Goal: Information Seeking & Learning: Check status

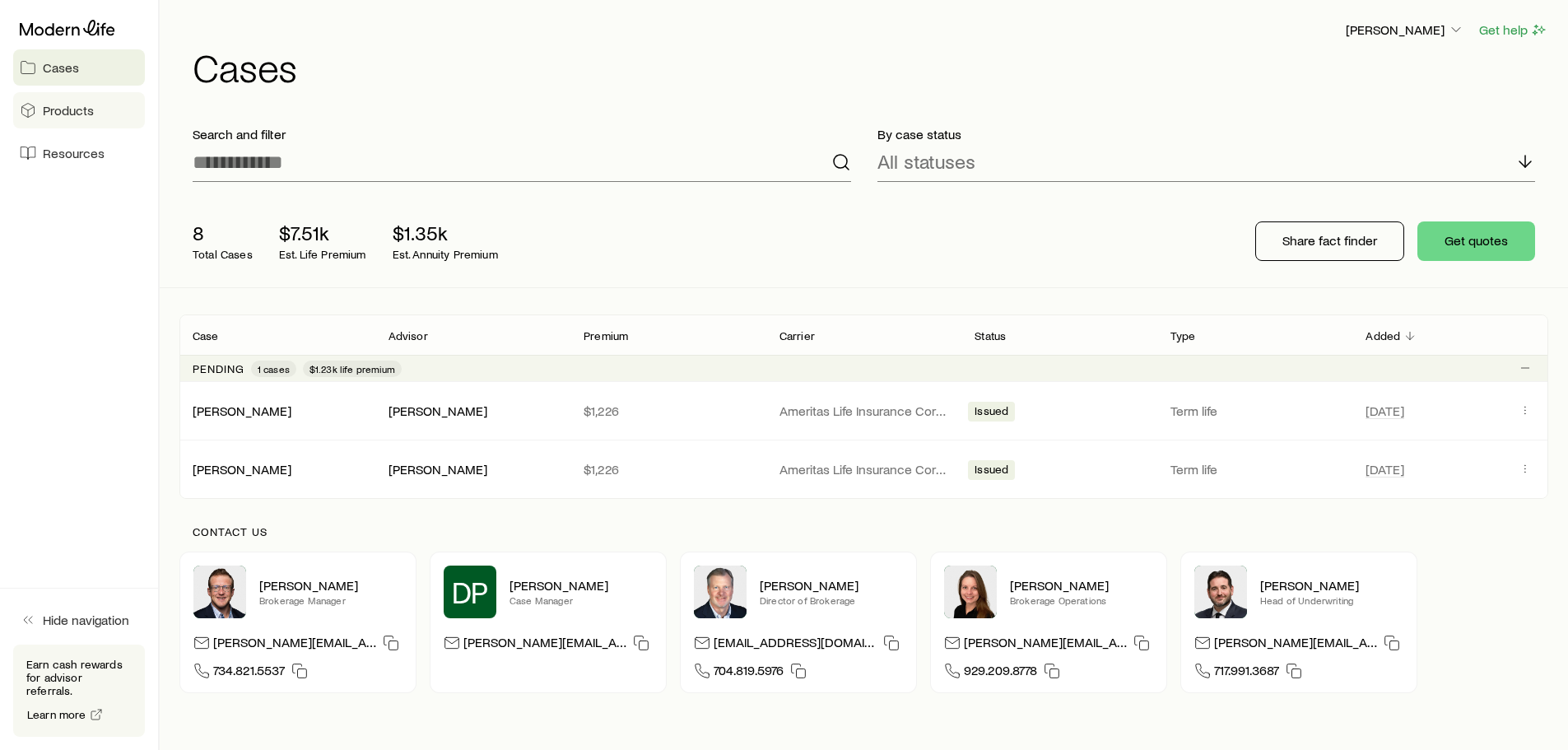
click at [81, 104] on span "Products" at bounding box center [68, 110] width 51 height 17
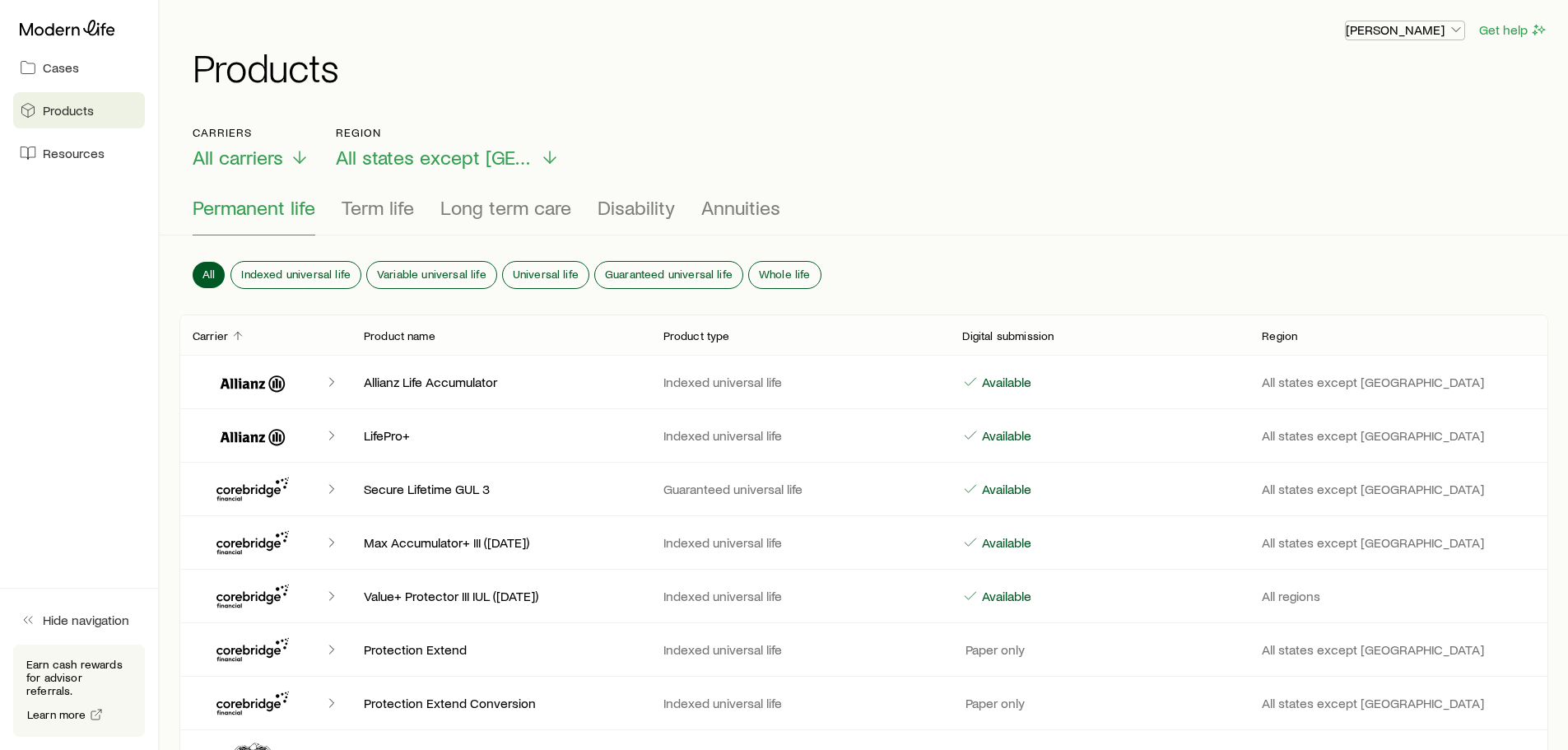
click at [1377, 38] on button "[PERSON_NAME]" at bounding box center [1405, 30] width 120 height 20
click at [1373, 74] on span "Licenses and contracts" at bounding box center [1372, 74] width 135 height 17
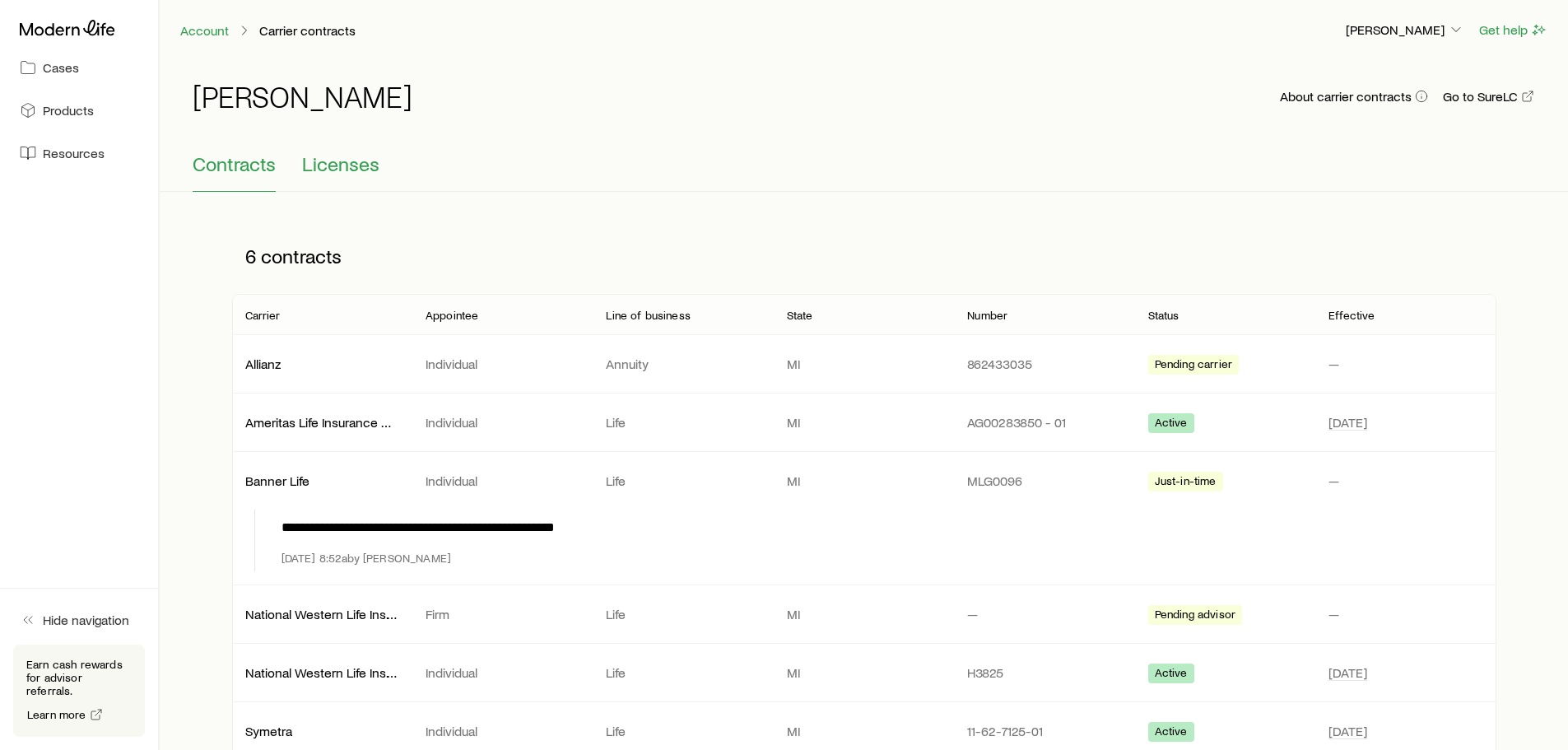
click at [331, 157] on span "Licenses" at bounding box center [340, 164] width 77 height 23
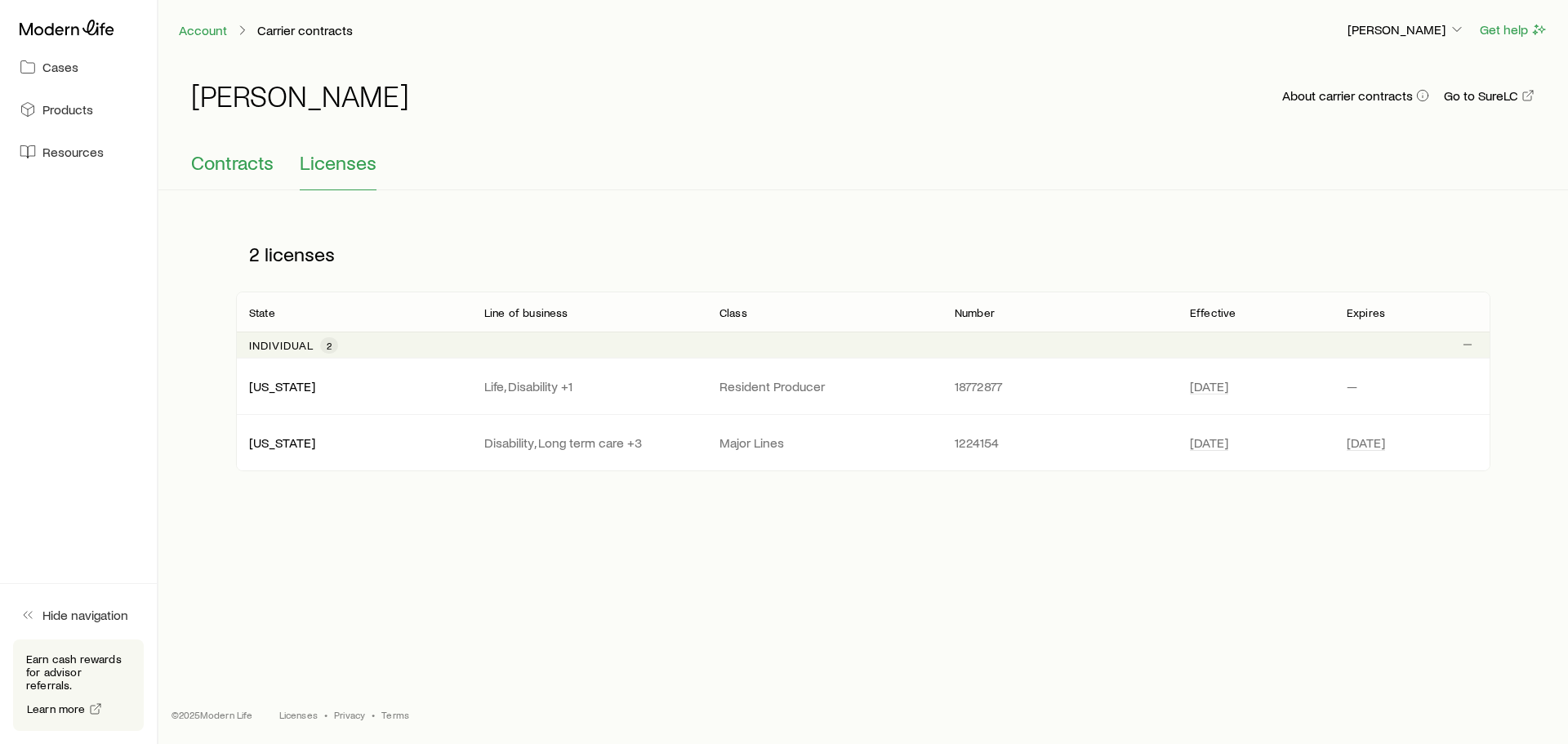
click at [247, 156] on span "Contracts" at bounding box center [232, 163] width 82 height 23
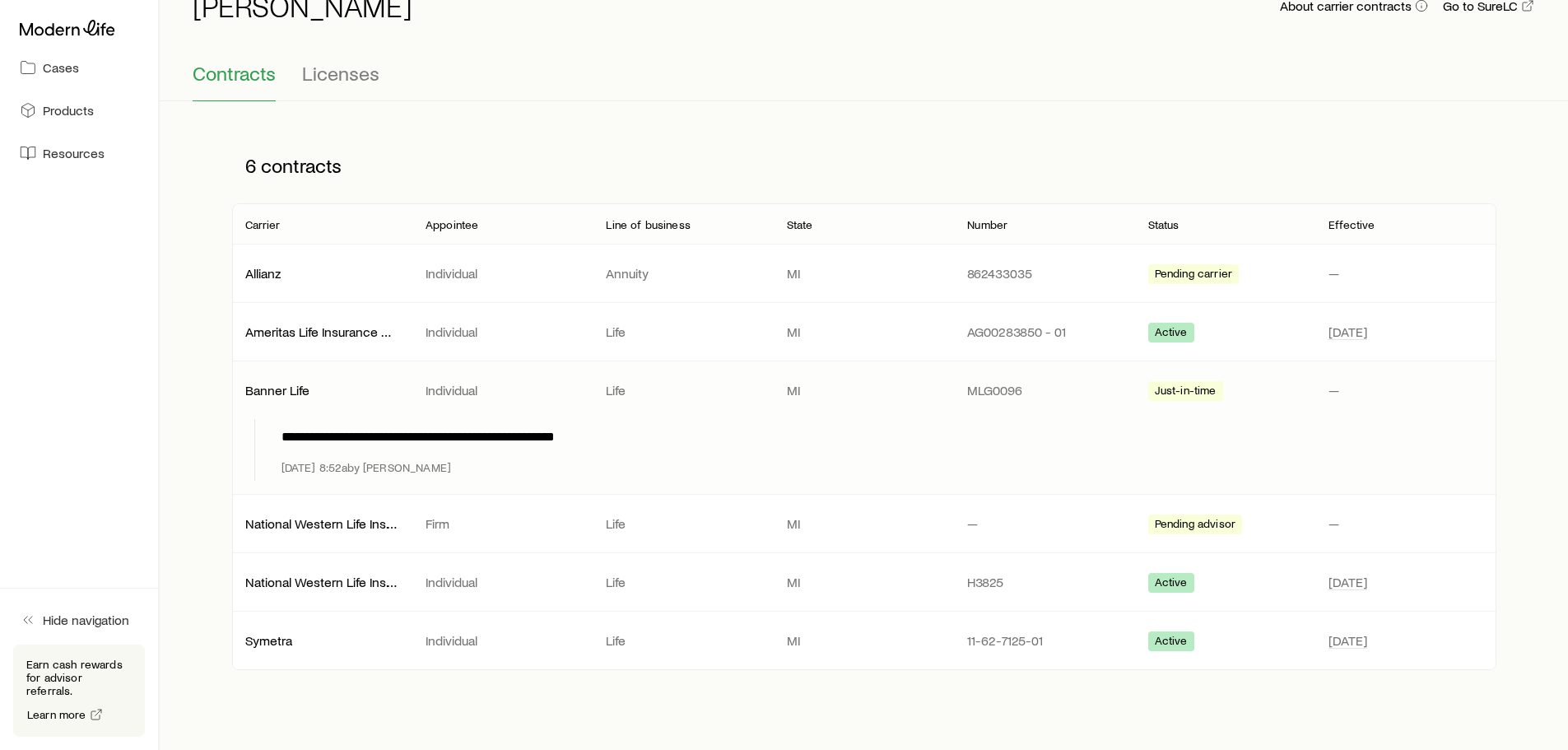
scroll to position [66, 0]
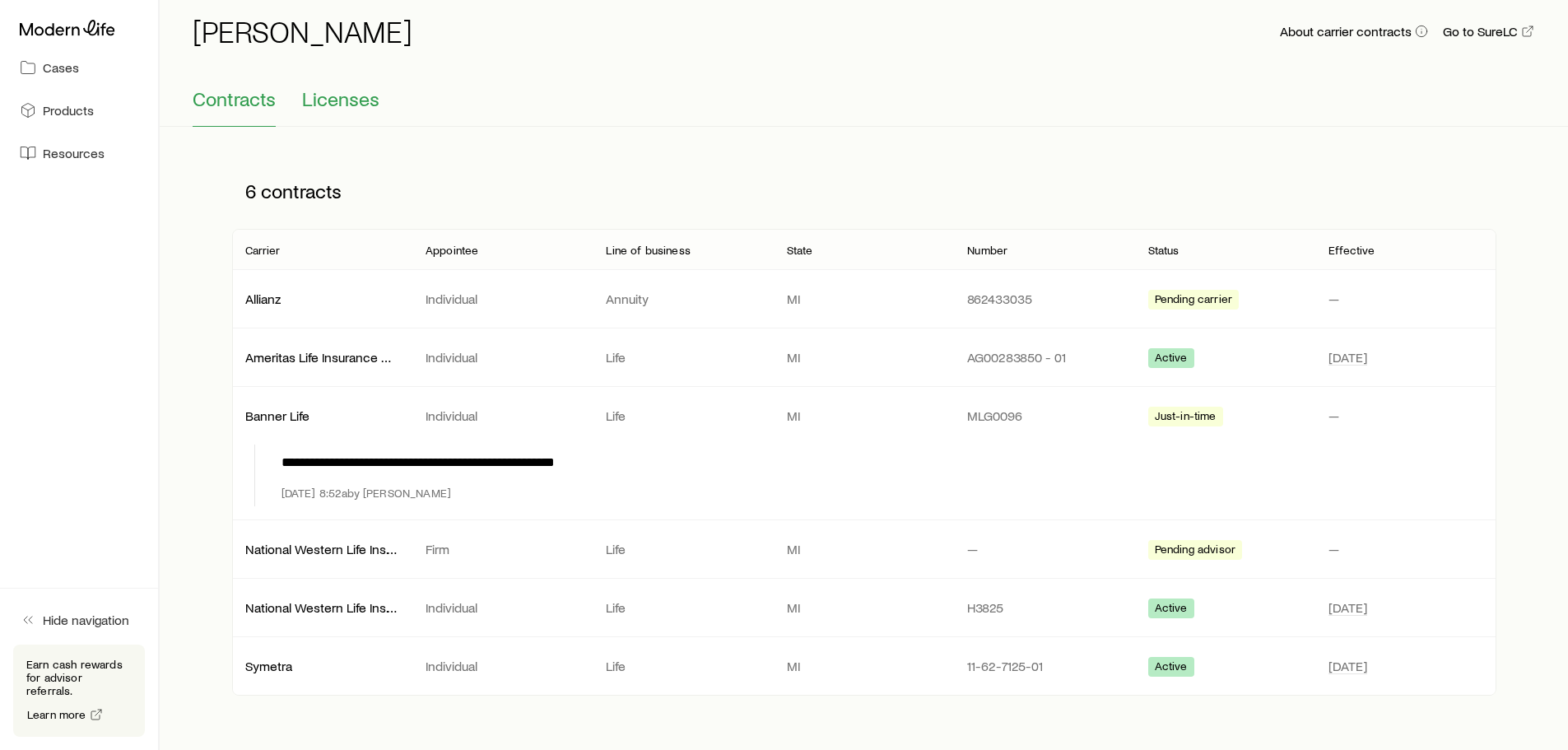
click at [327, 101] on span "Licenses" at bounding box center [340, 99] width 77 height 23
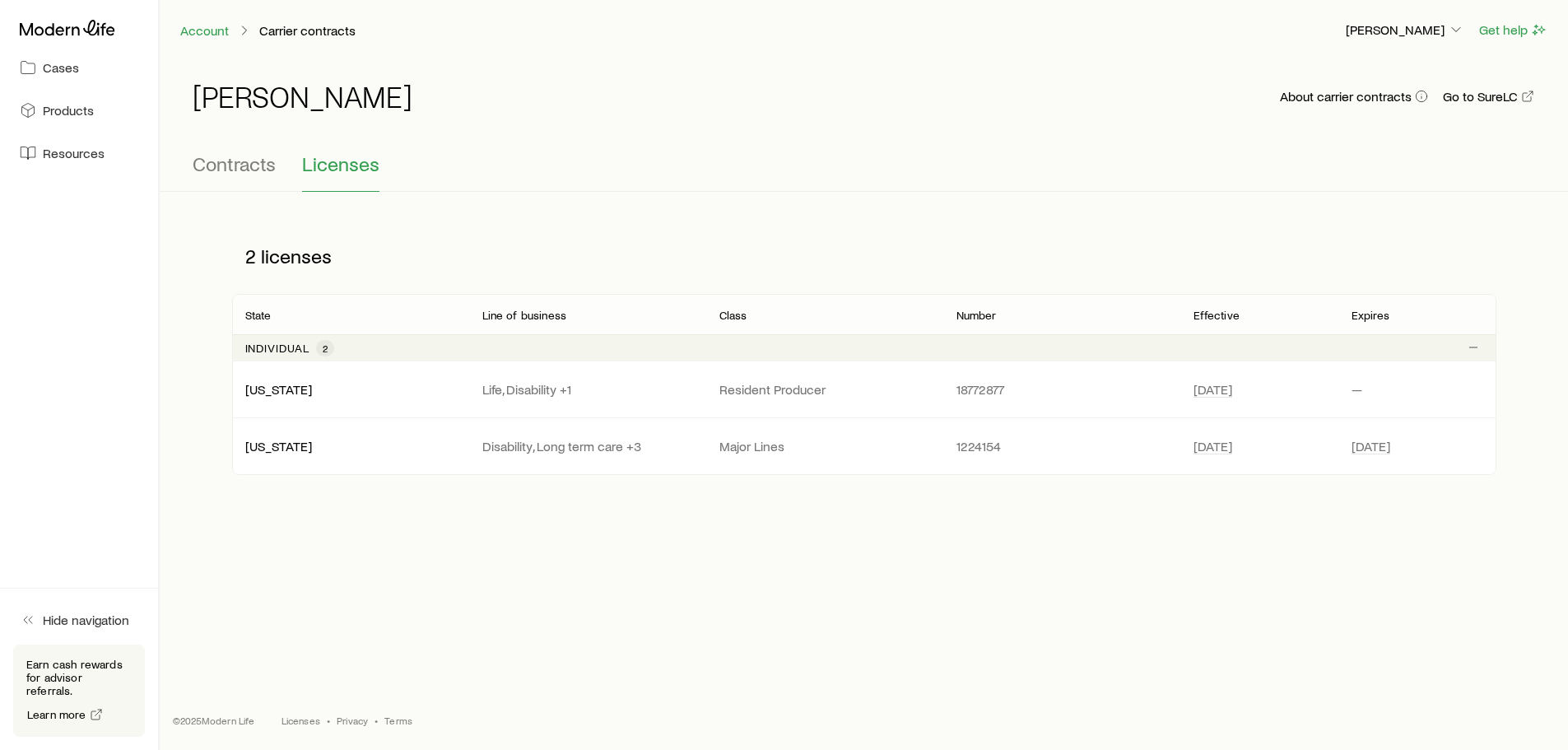
scroll to position [0, 0]
click at [357, 389] on p "[US_STATE]" at bounding box center [357, 389] width 211 height 17
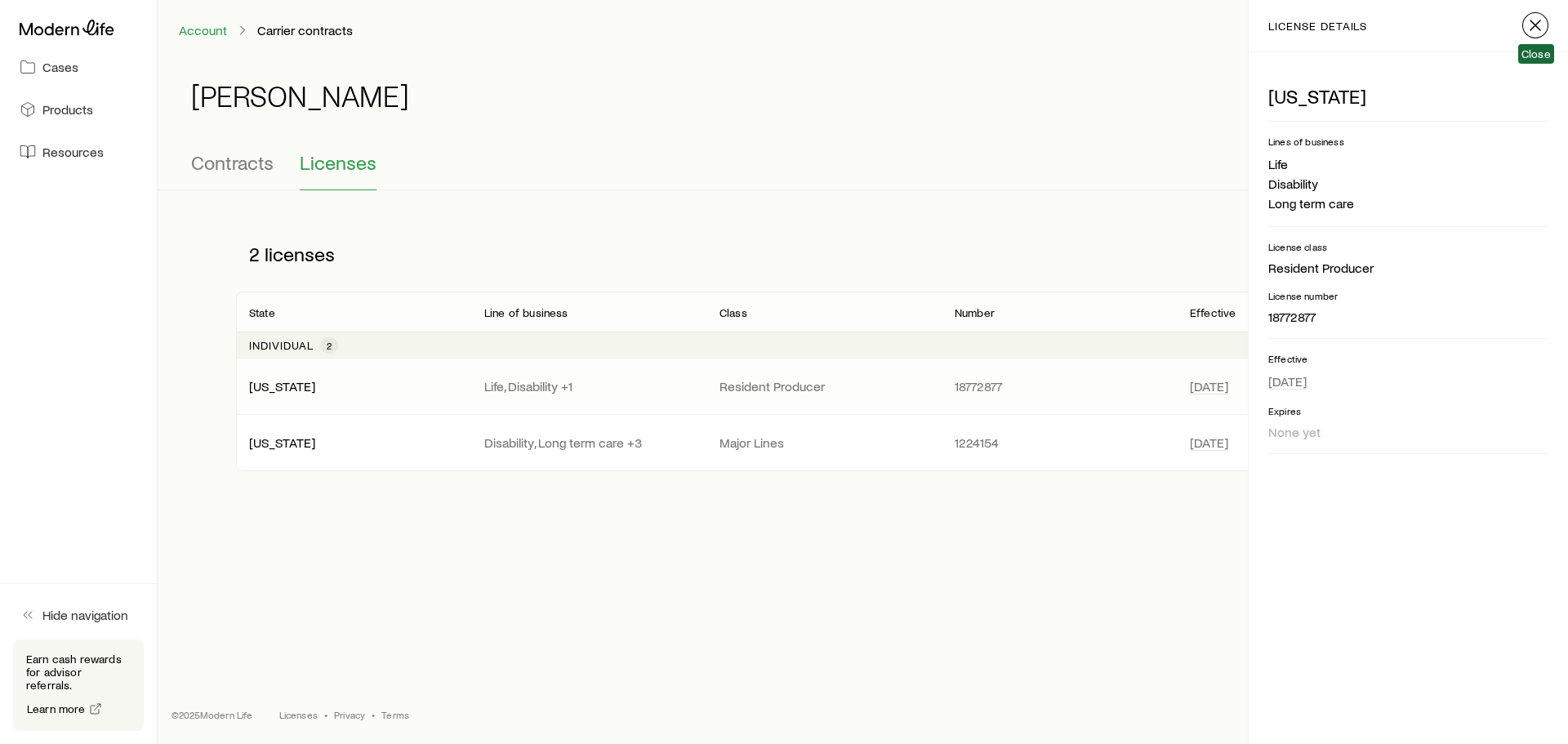
click at [1538, 25] on icon "button" at bounding box center [1535, 25] width 19 height 19
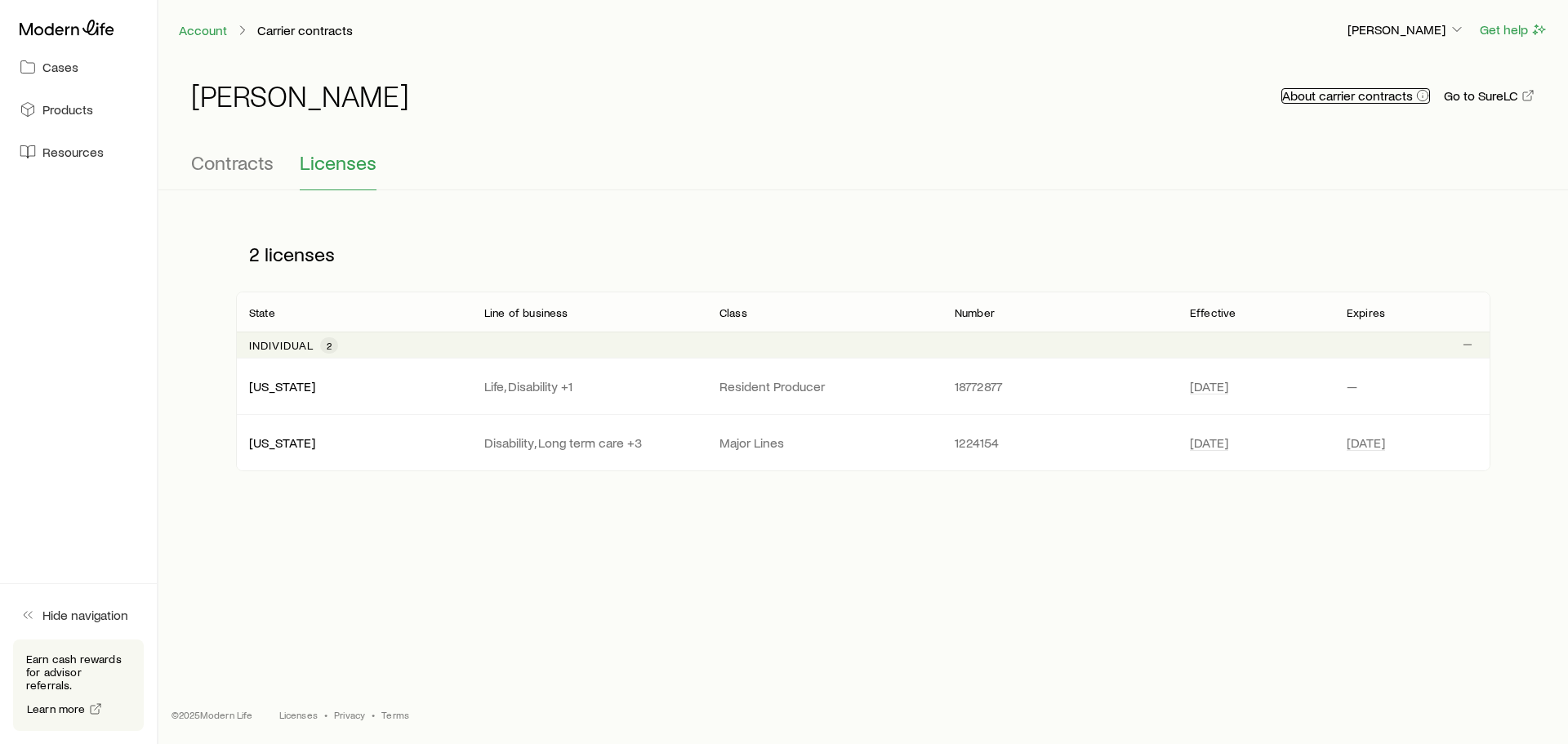
click at [1423, 96] on icon "button" at bounding box center [1422, 95] width 13 height 13
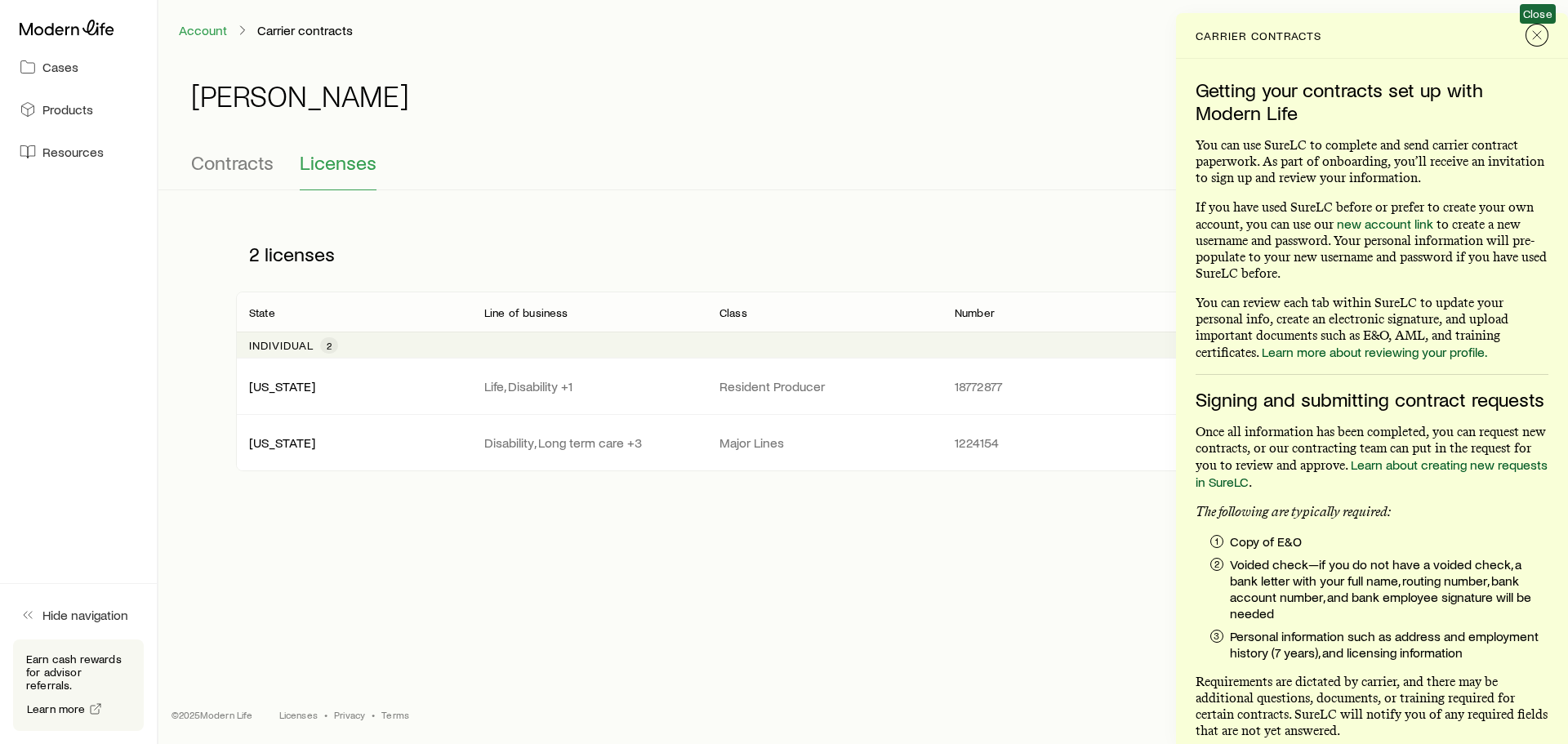
click at [1543, 36] on icon "Close" at bounding box center [1537, 35] width 16 height 16
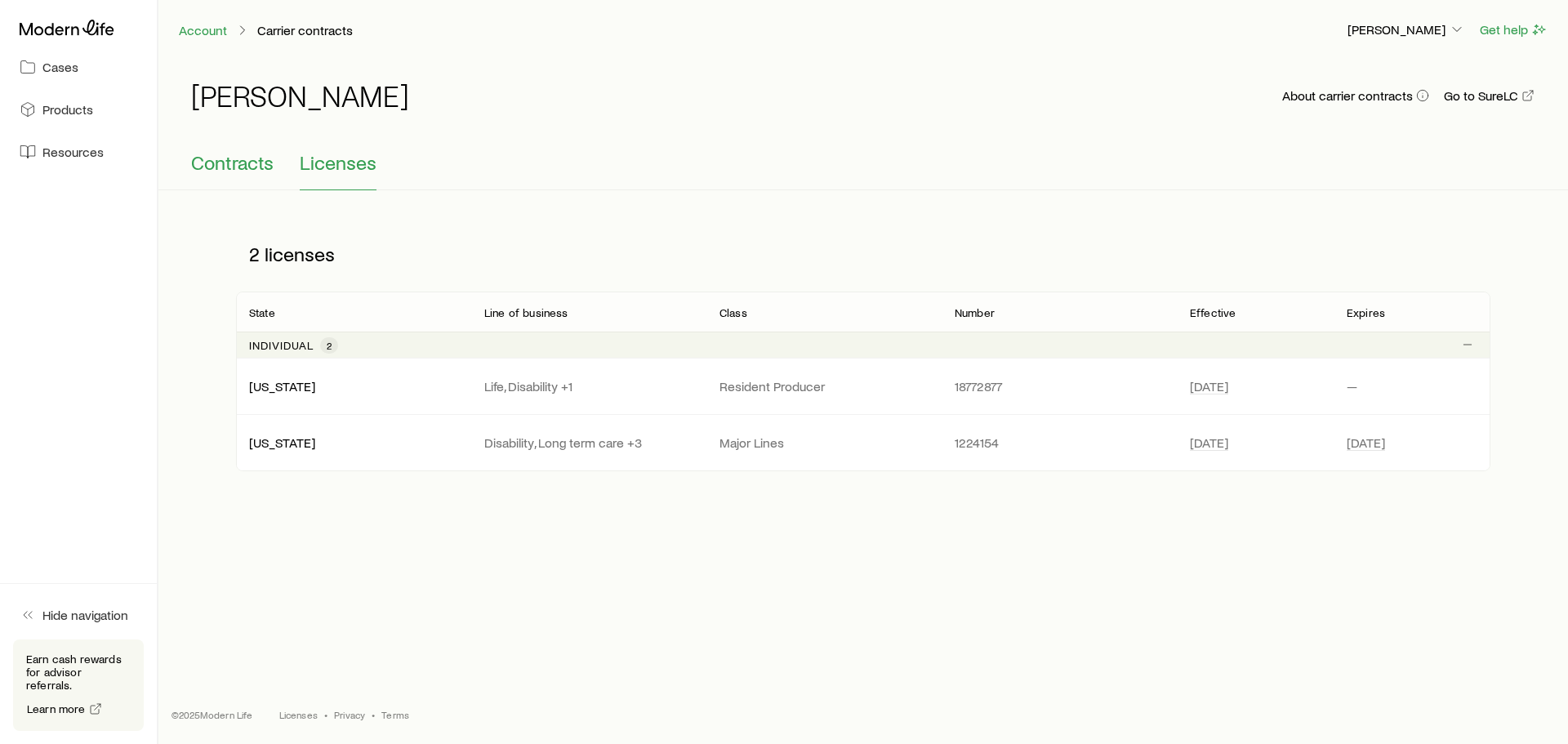
click at [211, 168] on span "Contracts" at bounding box center [232, 163] width 82 height 23
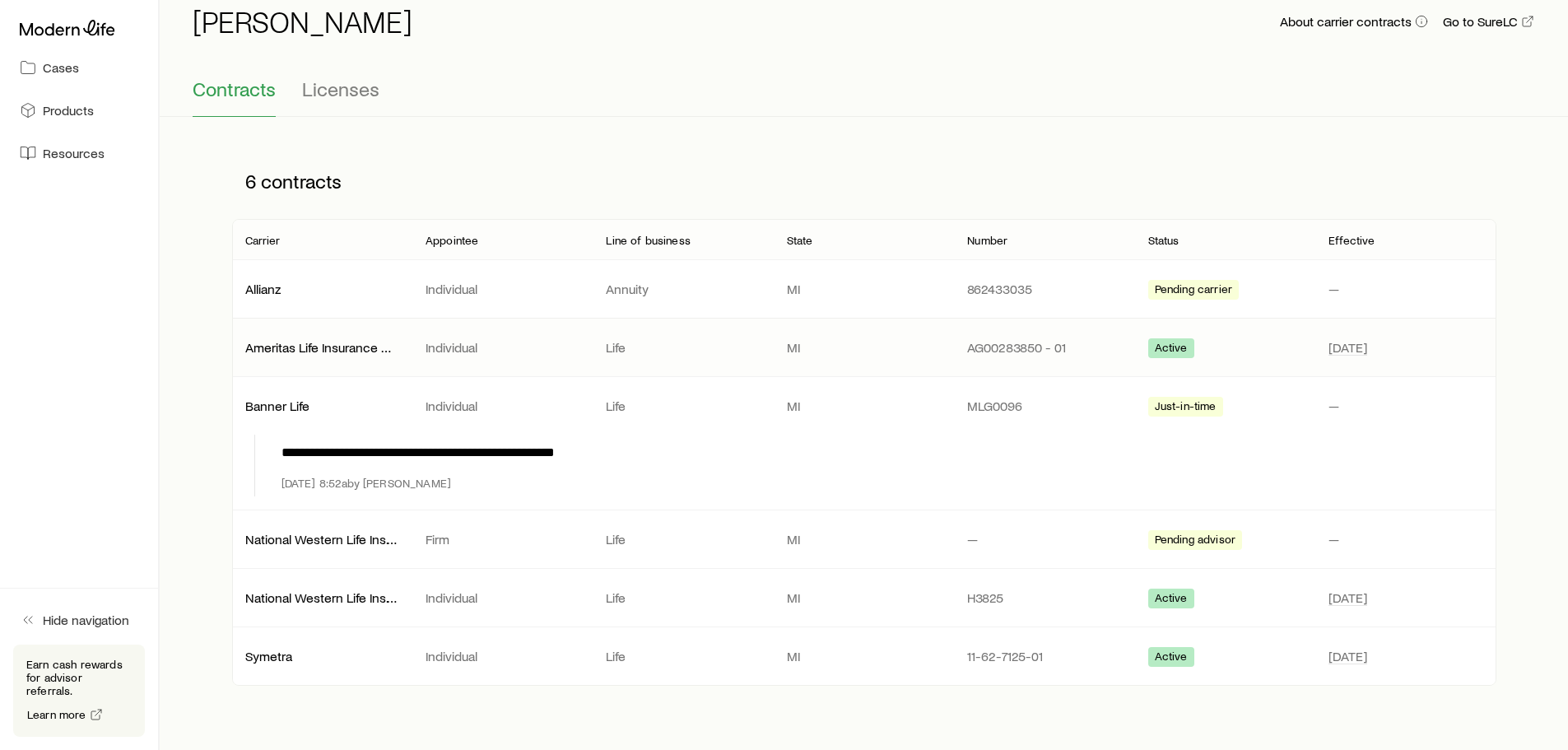
scroll to position [148, 0]
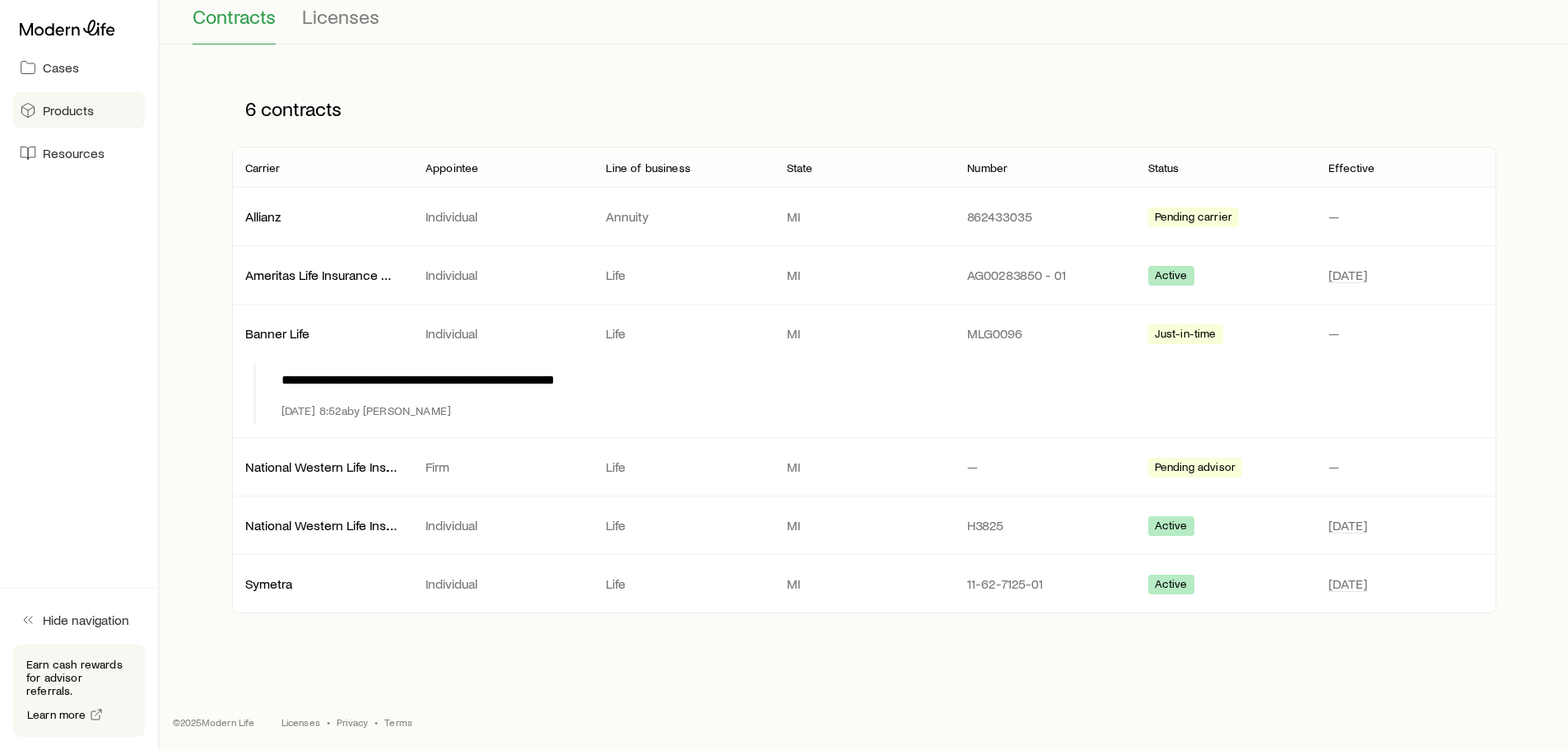
click at [112, 107] on link "Products" at bounding box center [78, 110] width 132 height 36
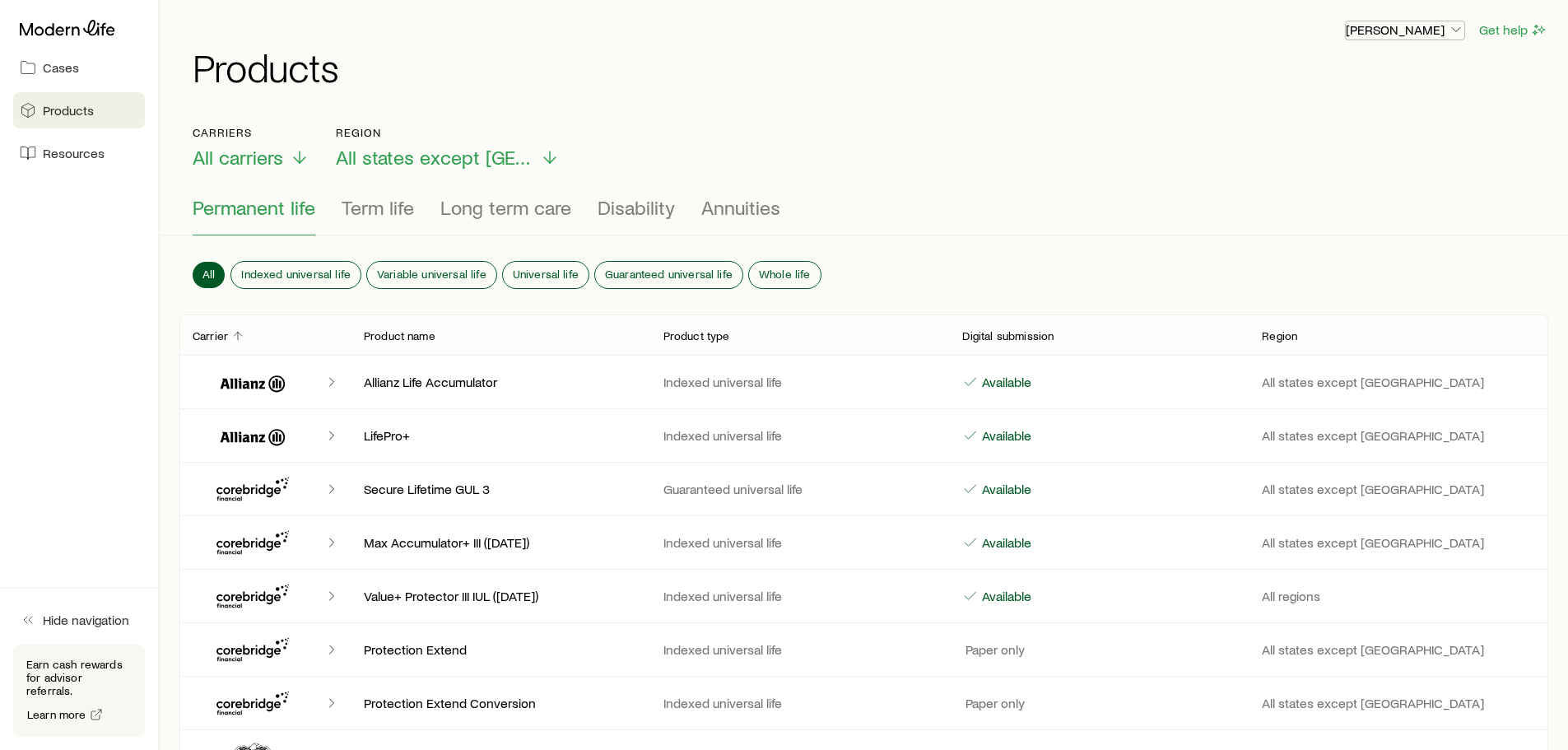
click at [1422, 23] on p "[PERSON_NAME]" at bounding box center [1405, 29] width 118 height 17
click at [1380, 72] on span "Licenses and contracts" at bounding box center [1372, 74] width 135 height 17
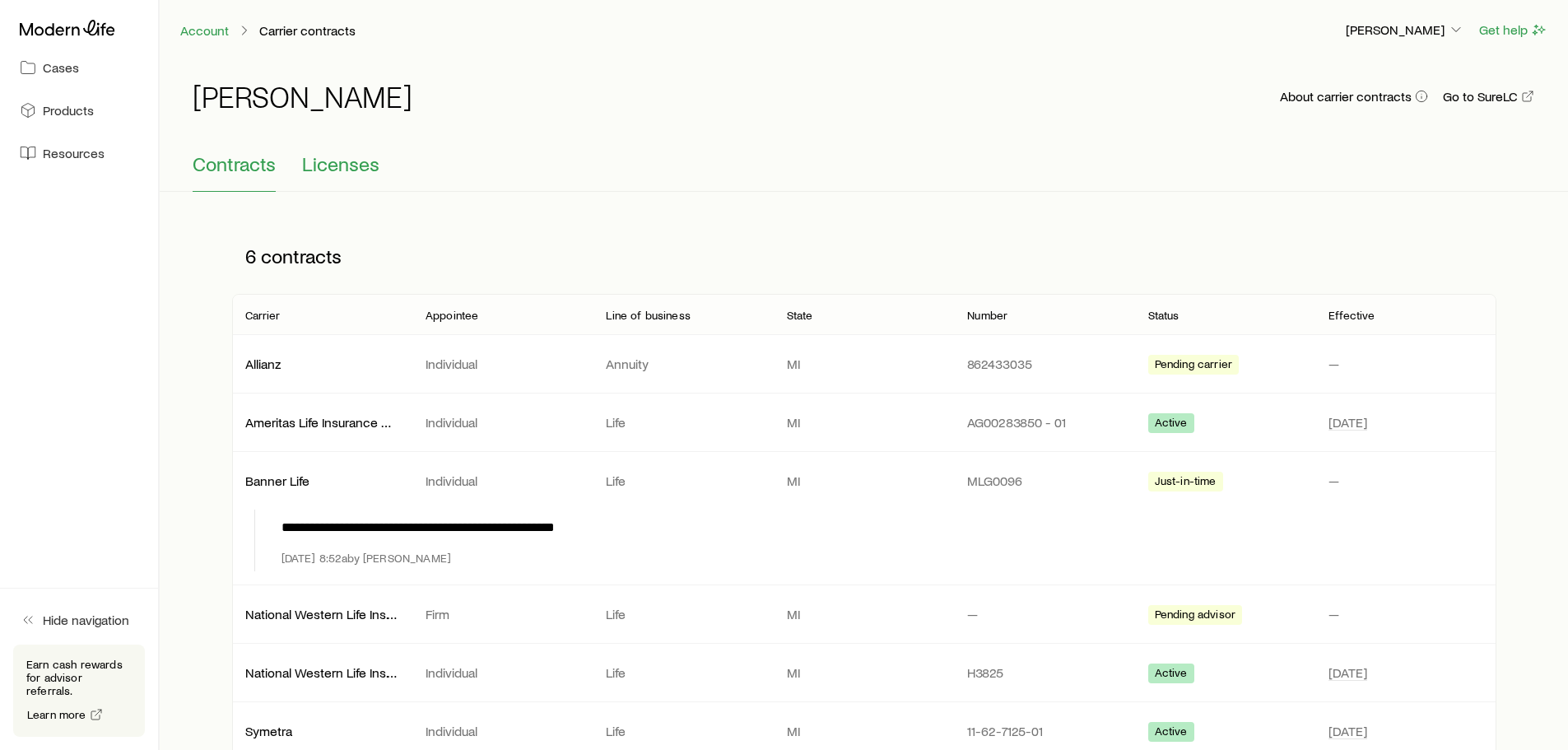
click at [317, 171] on span "Licenses" at bounding box center [340, 164] width 77 height 23
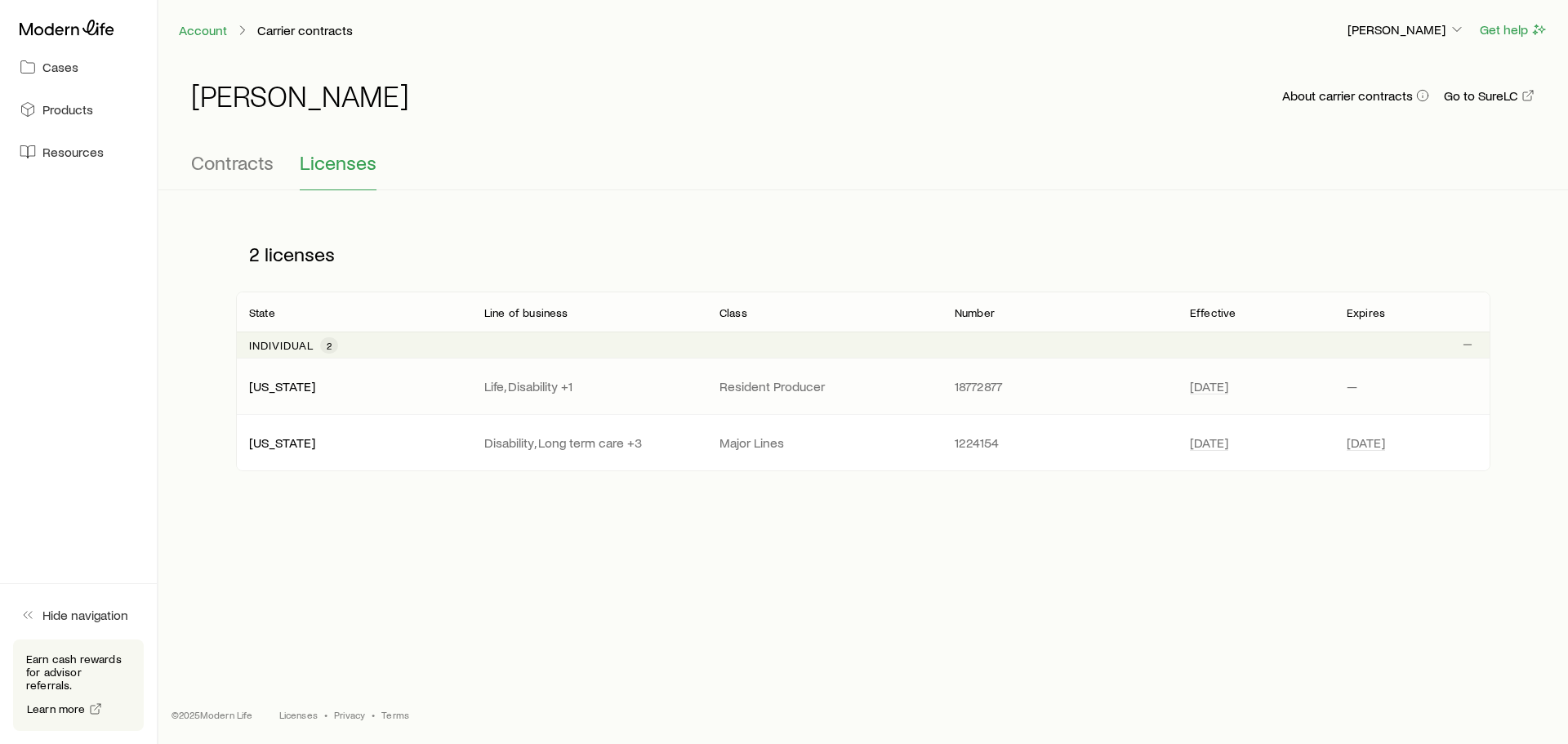
click at [611, 374] on div "[US_STATE] Life, Disability +1 Resident Producer 18772877 [DATE] —" at bounding box center [863, 386] width 1255 height 55
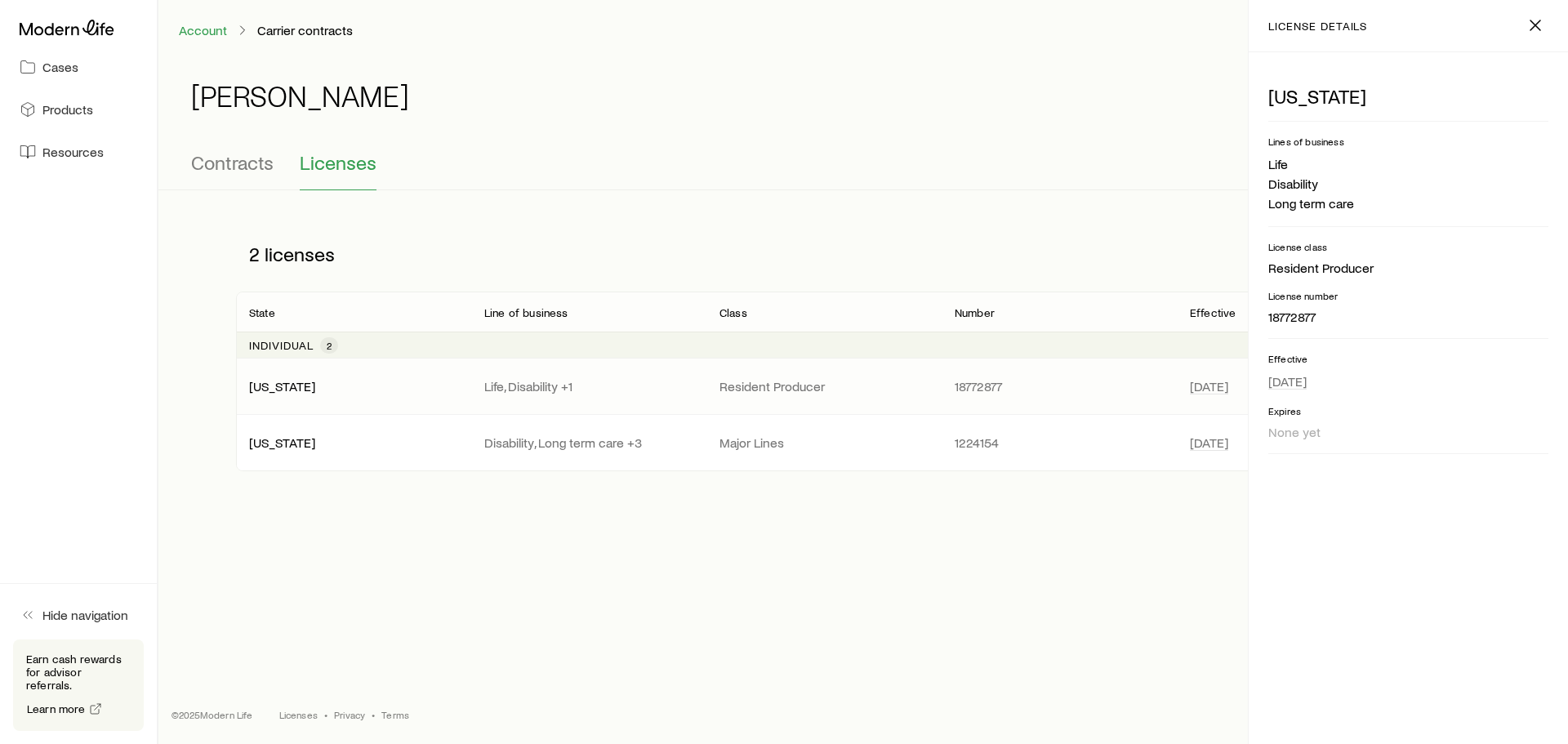
drag, startPoint x: 473, startPoint y: 639, endPoint x: 1134, endPoint y: 287, distance: 748.9
click at [475, 639] on div "Account Carrier contracts [PERSON_NAME] Get help [PERSON_NAME] About carrier co…" at bounding box center [784, 372] width 1568 height 744
drag, startPoint x: 1545, startPoint y: 16, endPoint x: 1489, endPoint y: 21, distance: 56.2
click at [1544, 16] on icon "button" at bounding box center [1535, 25] width 19 height 19
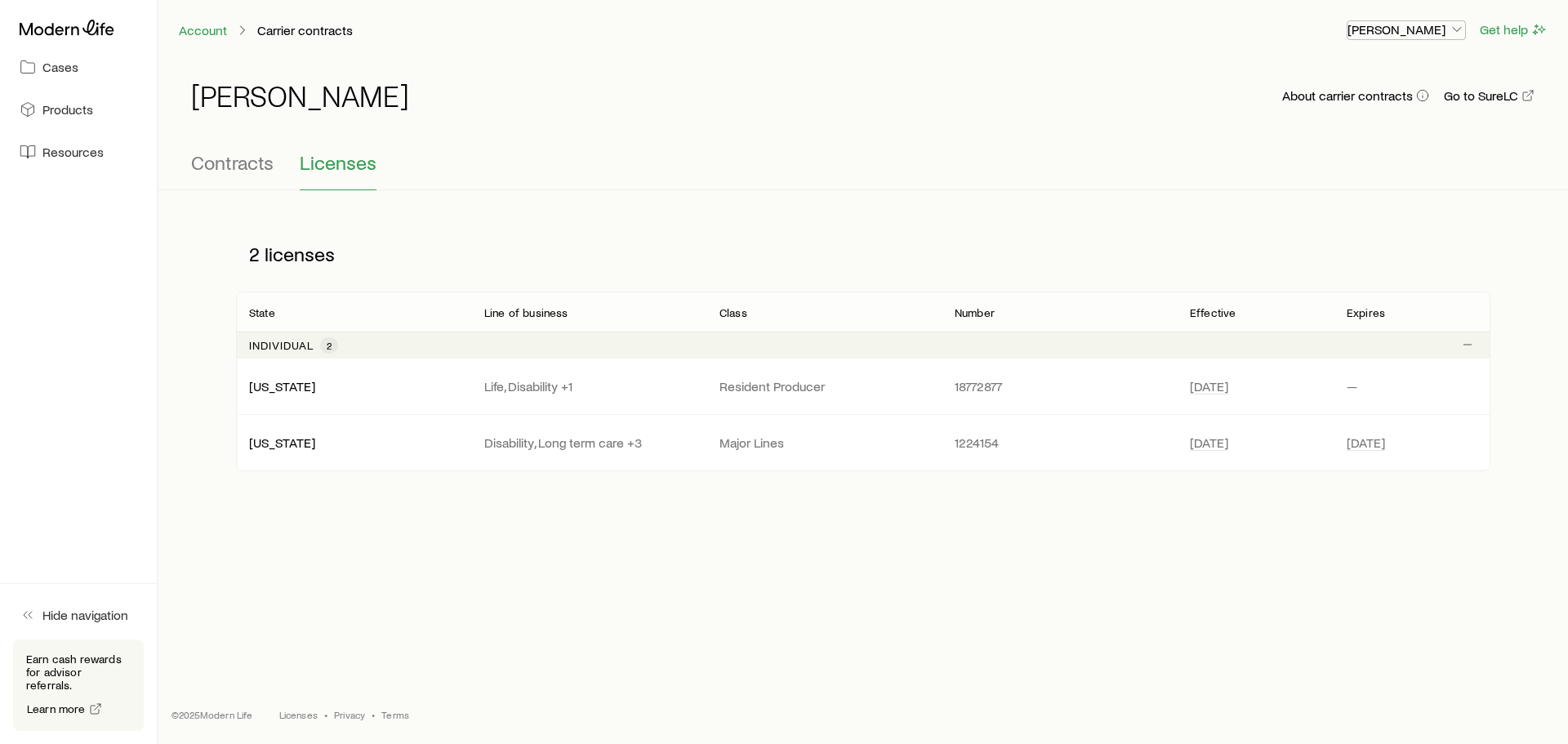
click at [1380, 35] on p "[PERSON_NAME]" at bounding box center [1406, 29] width 117 height 16
click at [1362, 109] on span "Commission schedule" at bounding box center [1370, 110] width 126 height 16
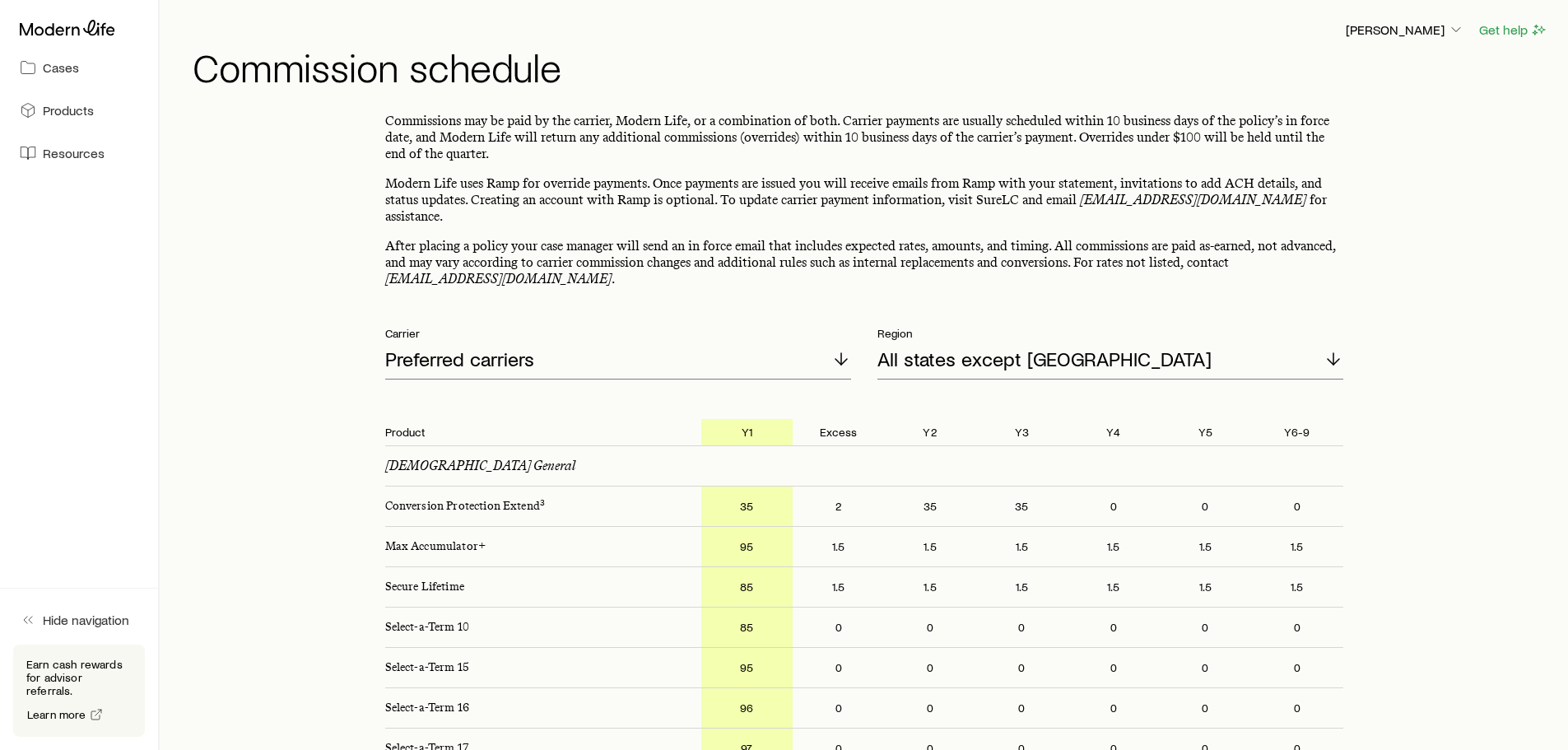
click at [1418, 18] on div "[PERSON_NAME] Get help Commission schedule" at bounding box center [864, 53] width 1370 height 107
click at [1412, 29] on p "[PERSON_NAME]" at bounding box center [1405, 29] width 118 height 17
click at [1372, 66] on span "Licenses and contracts" at bounding box center [1372, 74] width 135 height 17
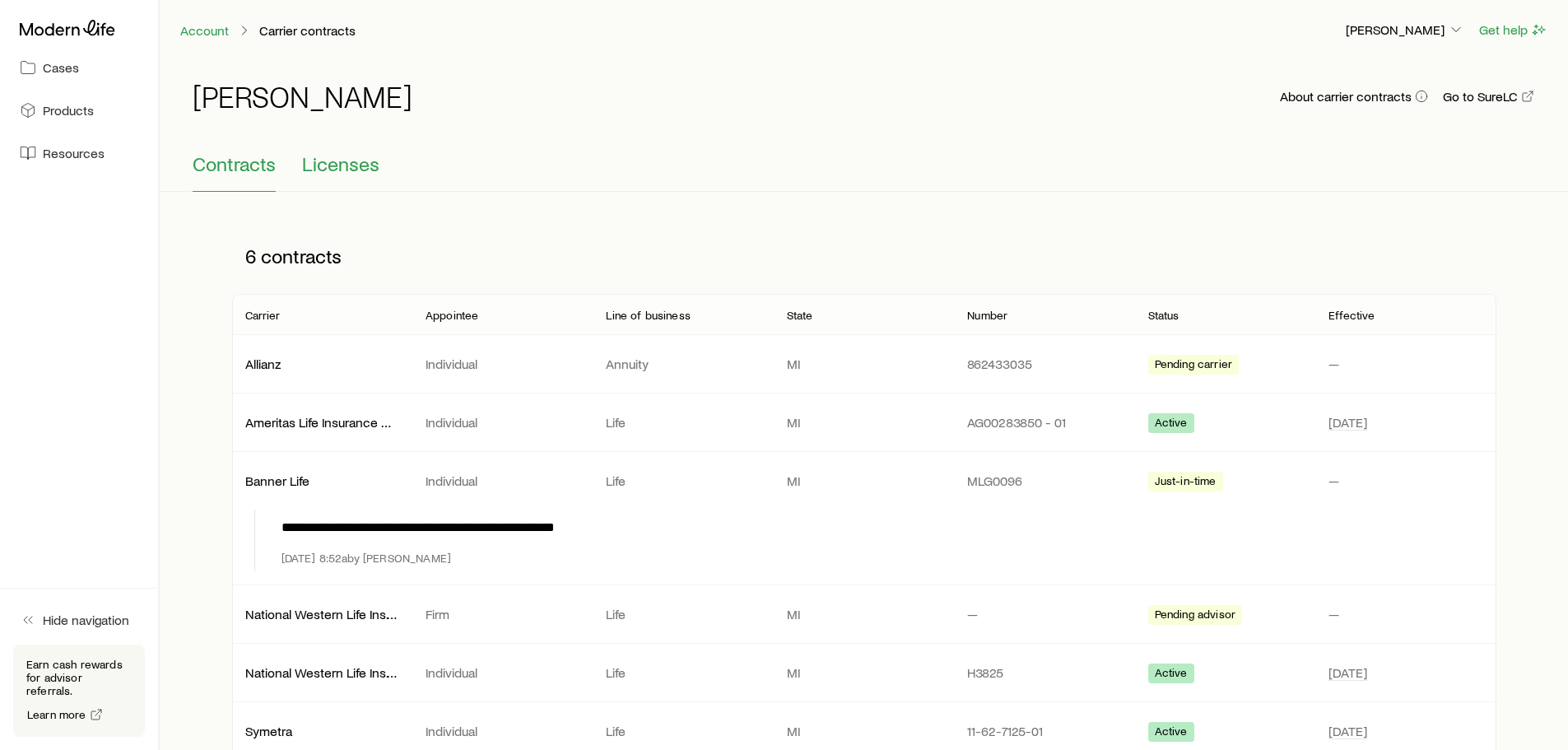
click at [349, 168] on span "Licenses" at bounding box center [340, 164] width 77 height 23
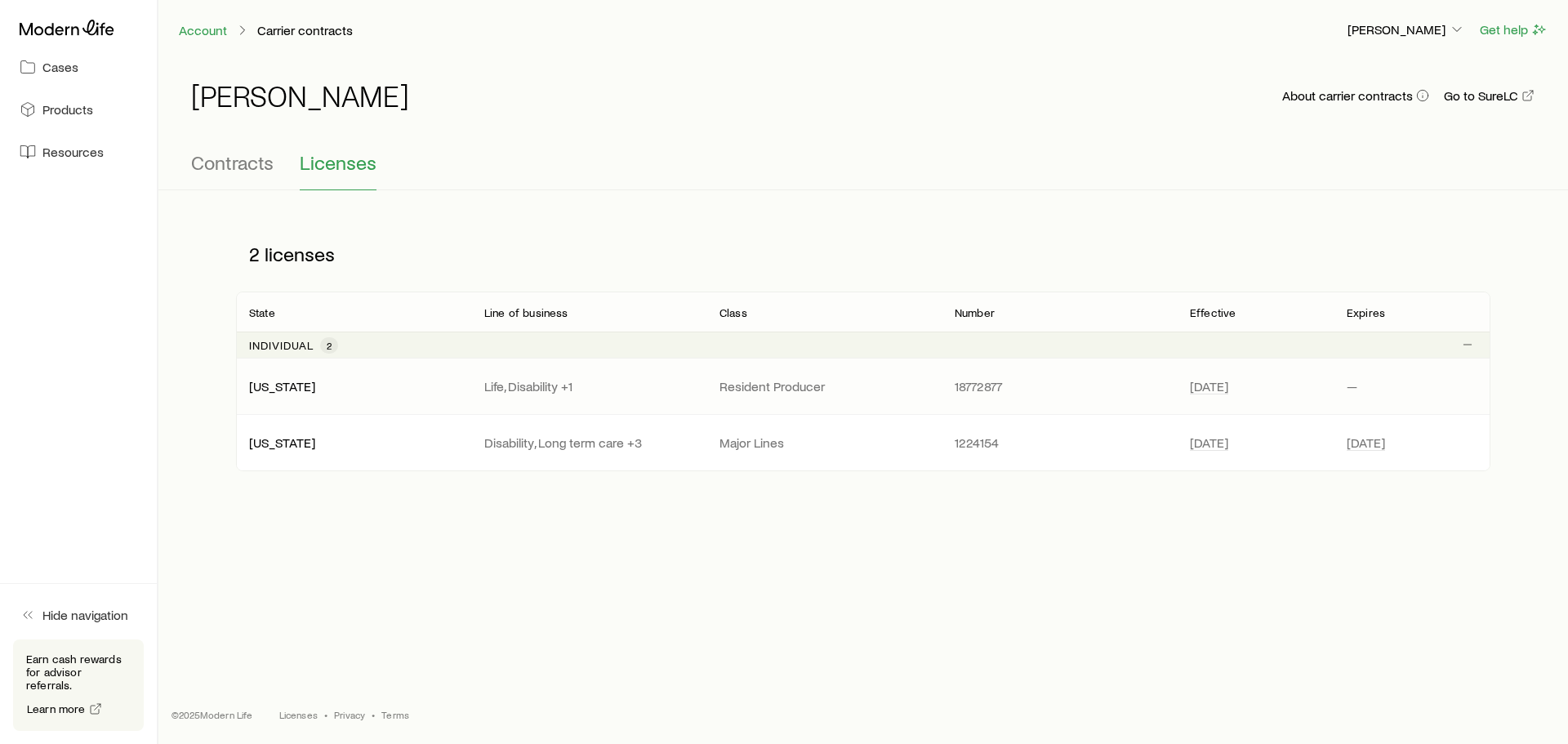
click at [283, 399] on div "[US_STATE] Life, Disability +1 Resident Producer 18772877 [DATE] —" at bounding box center [863, 386] width 1255 height 55
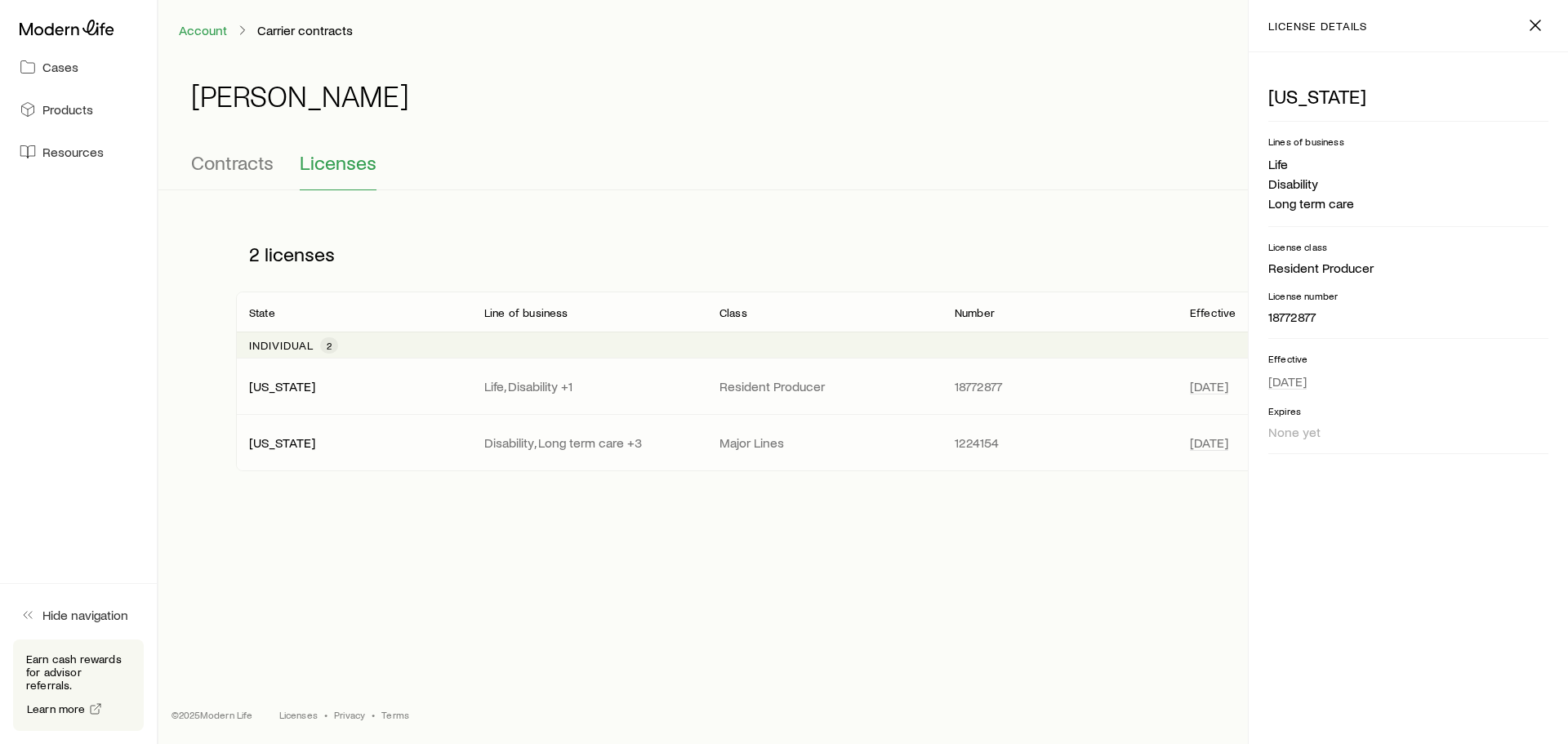
click at [366, 449] on p "[US_STATE]" at bounding box center [354, 442] width 209 height 16
click at [406, 382] on p "[US_STATE]" at bounding box center [354, 386] width 209 height 16
click at [414, 454] on div "[US_STATE] Disability, Long term care +3 Major Lines 1224154 [DATE] [DATE]" at bounding box center [863, 442] width 1255 height 55
click at [446, 391] on p "[US_STATE]" at bounding box center [354, 386] width 209 height 16
click at [673, 446] on p "Disability, Long term care +3" at bounding box center [589, 442] width 209 height 16
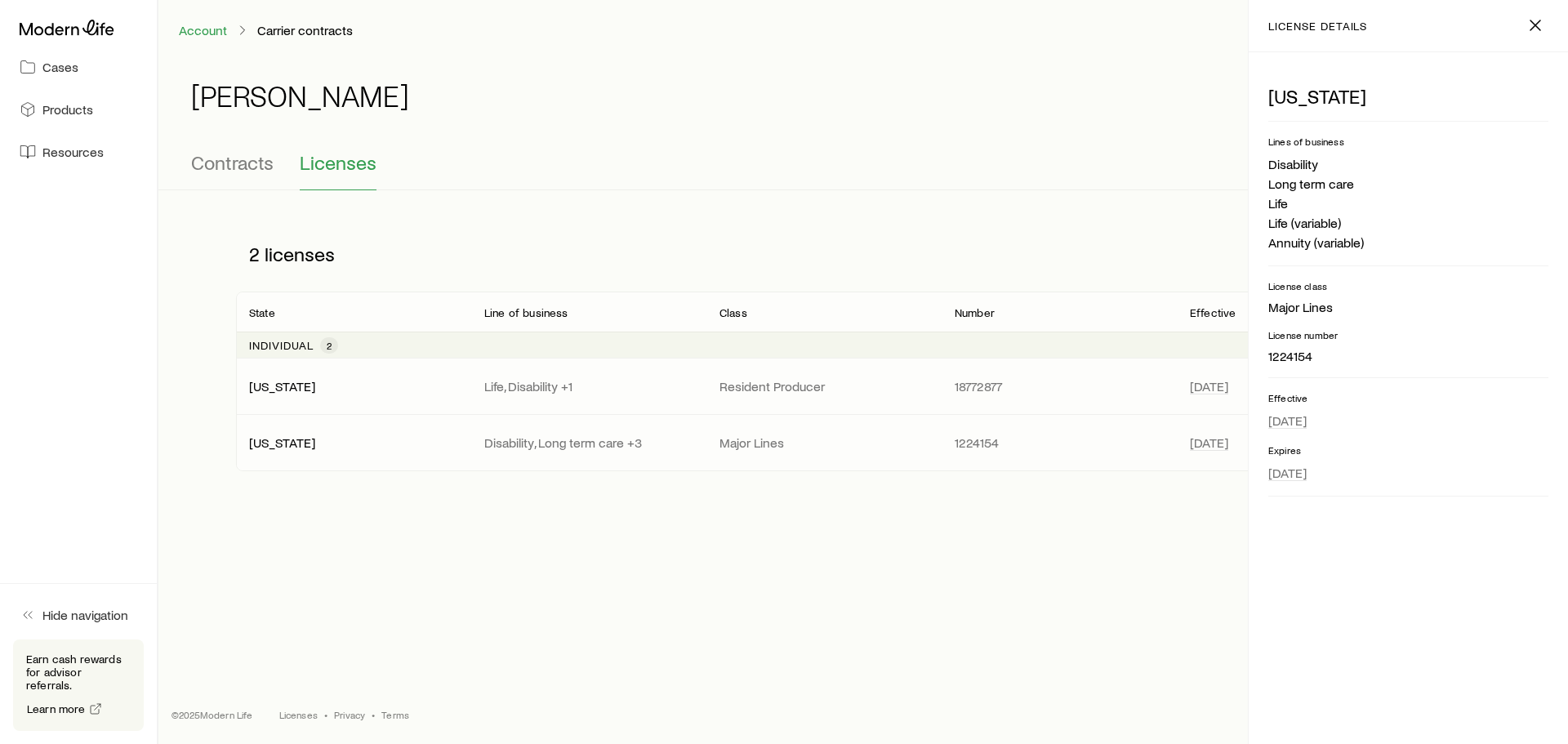
click at [426, 381] on p "[US_STATE]" at bounding box center [354, 386] width 209 height 16
click at [391, 455] on div "[US_STATE] Disability, Long term care +3 Major Lines 1224154 [DATE] [DATE]" at bounding box center [863, 442] width 1255 height 55
click at [382, 449] on p "[US_STATE]" at bounding box center [354, 442] width 209 height 16
